Goal: Navigation & Orientation: Find specific page/section

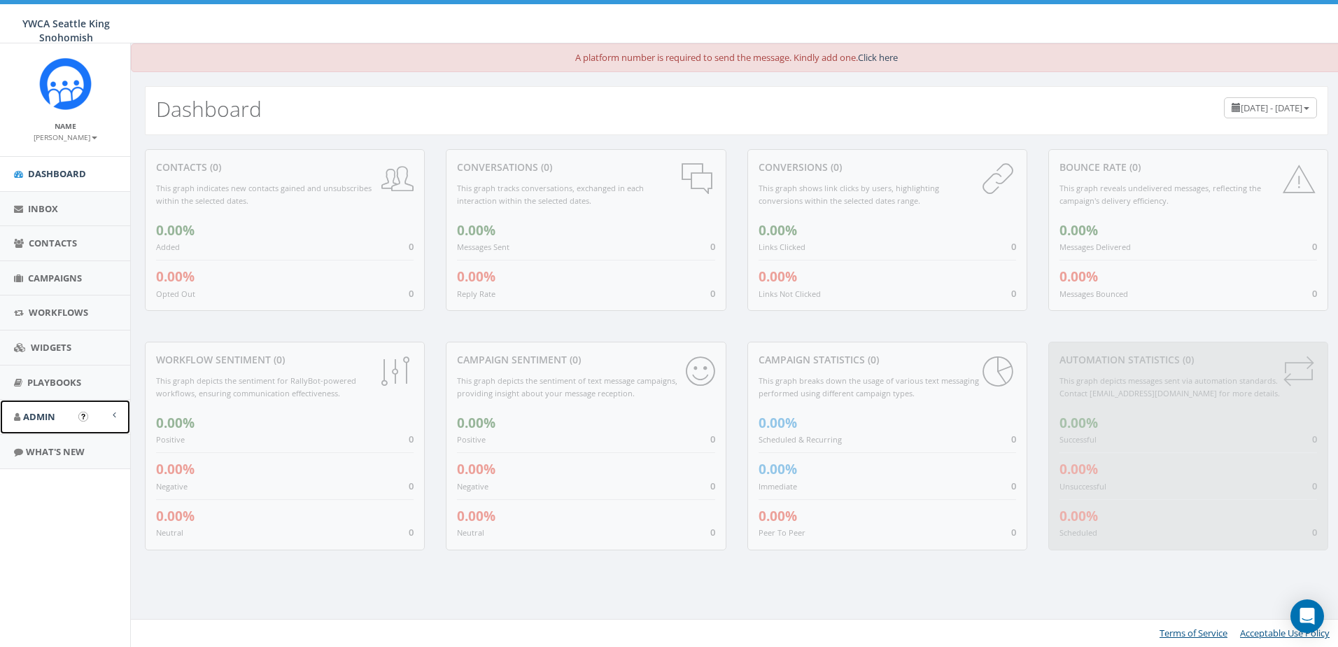
click at [115, 415] on span at bounding box center [114, 414] width 3 height 9
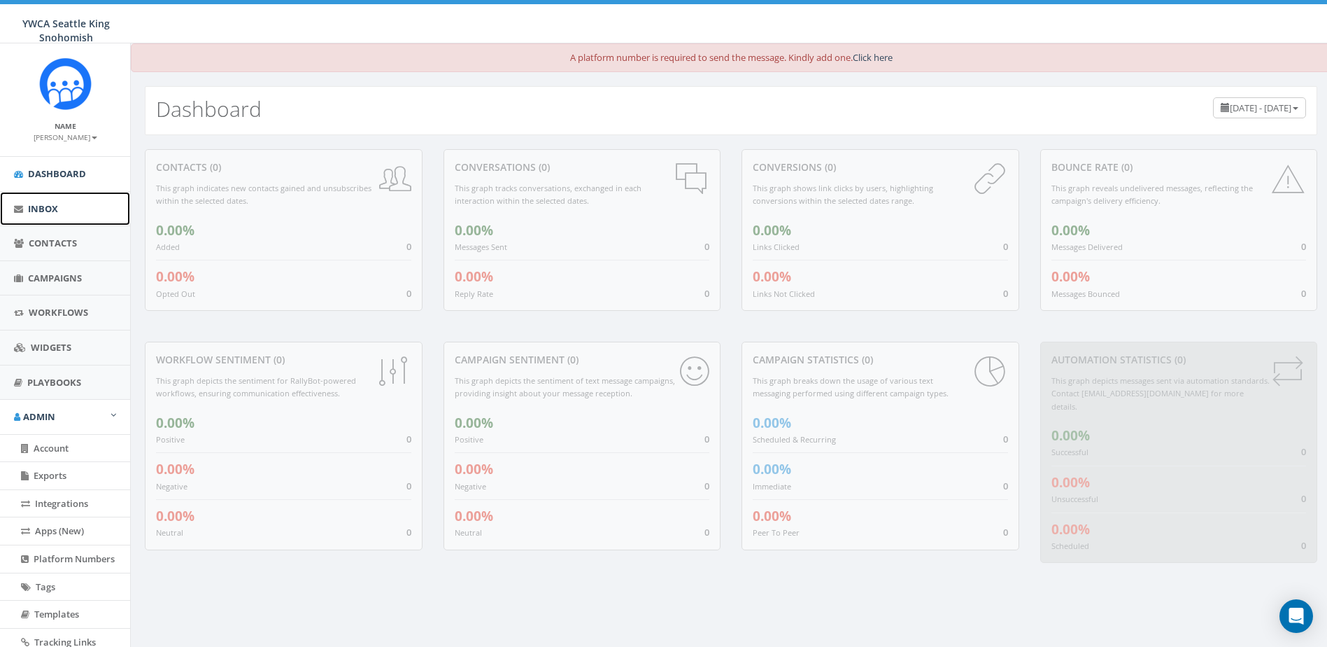
click at [60, 211] on link "Inbox" at bounding box center [65, 209] width 130 height 34
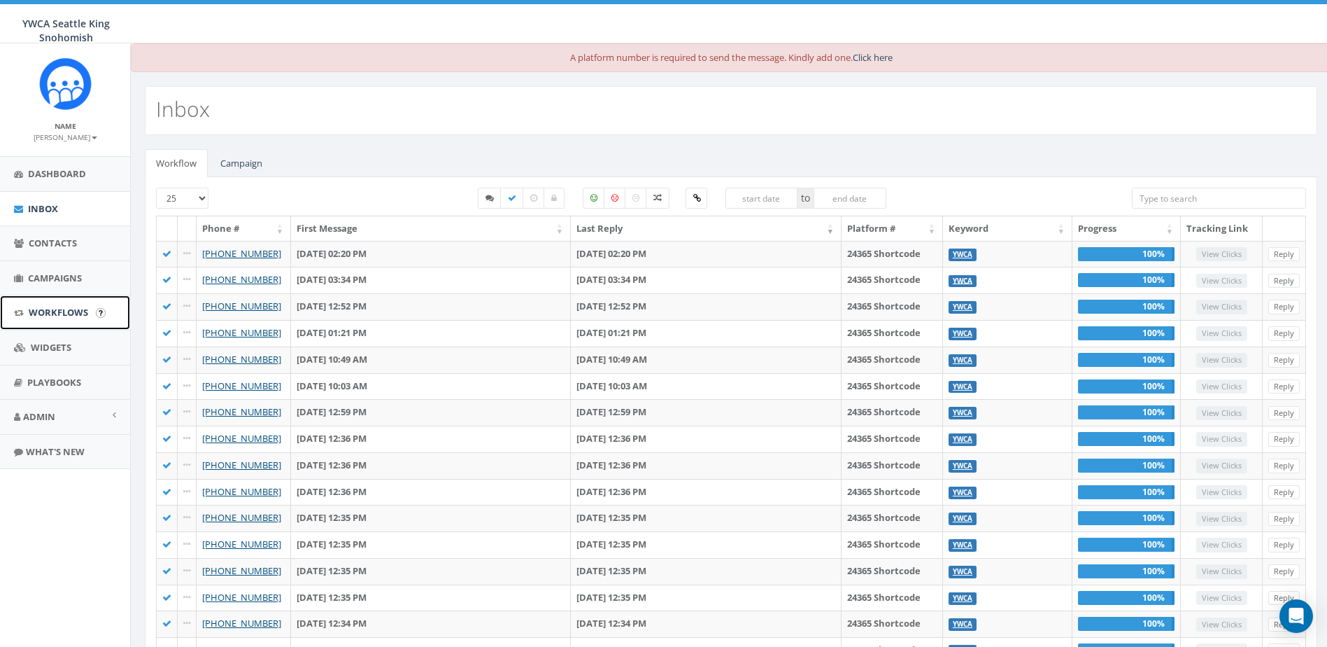
click at [51, 304] on link "Workflows" at bounding box center [65, 312] width 130 height 34
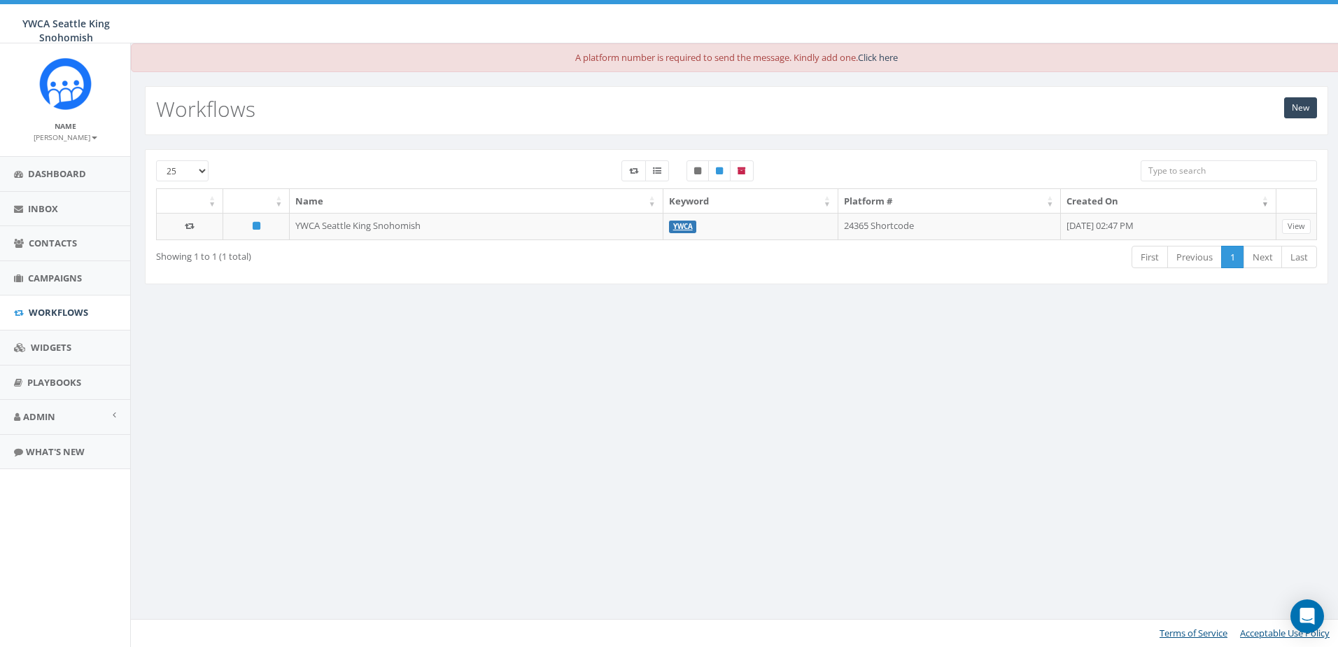
click at [230, 330] on div "A platform number is required to send the message. Kindly add one. Click here N…" at bounding box center [736, 344] width 1212 height 603
